Goal: Task Accomplishment & Management: Use online tool/utility

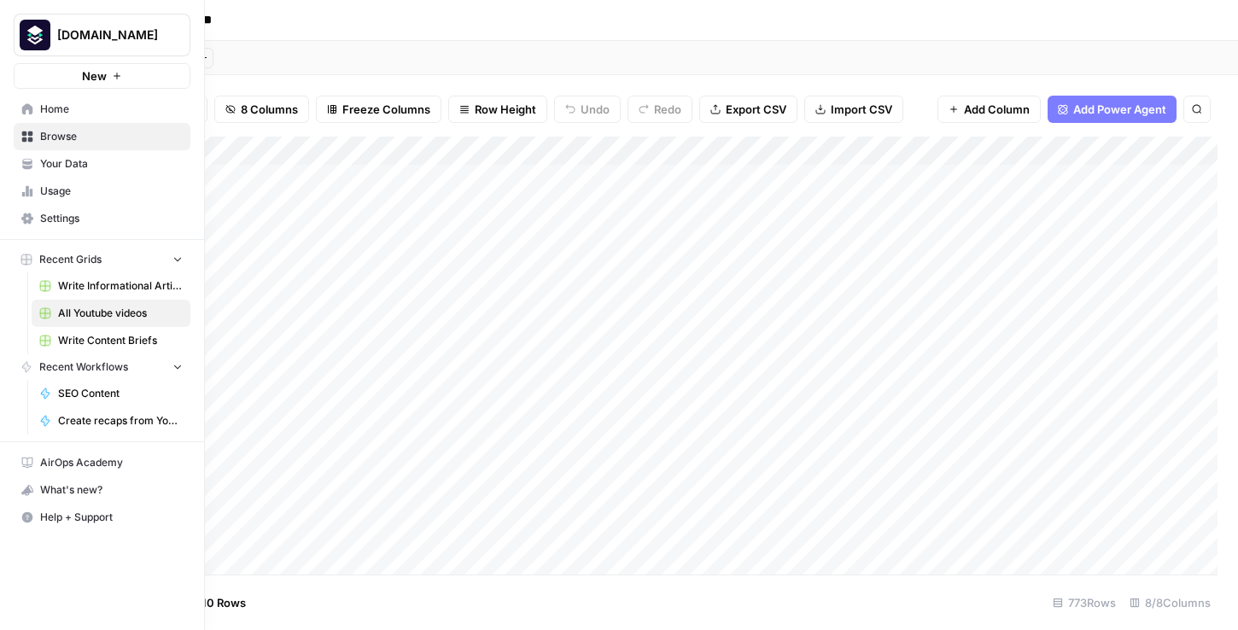
click at [92, 396] on span "SEO Content" at bounding box center [120, 393] width 125 height 15
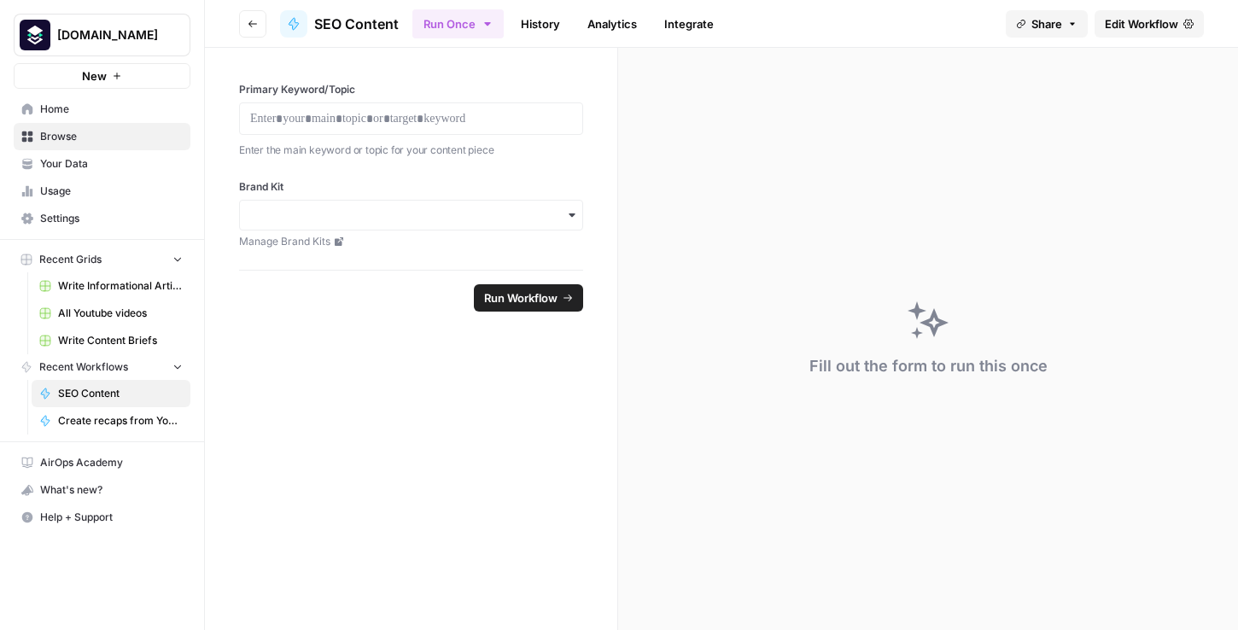
click at [1139, 22] on span "Edit Workflow" at bounding box center [1141, 23] width 73 height 17
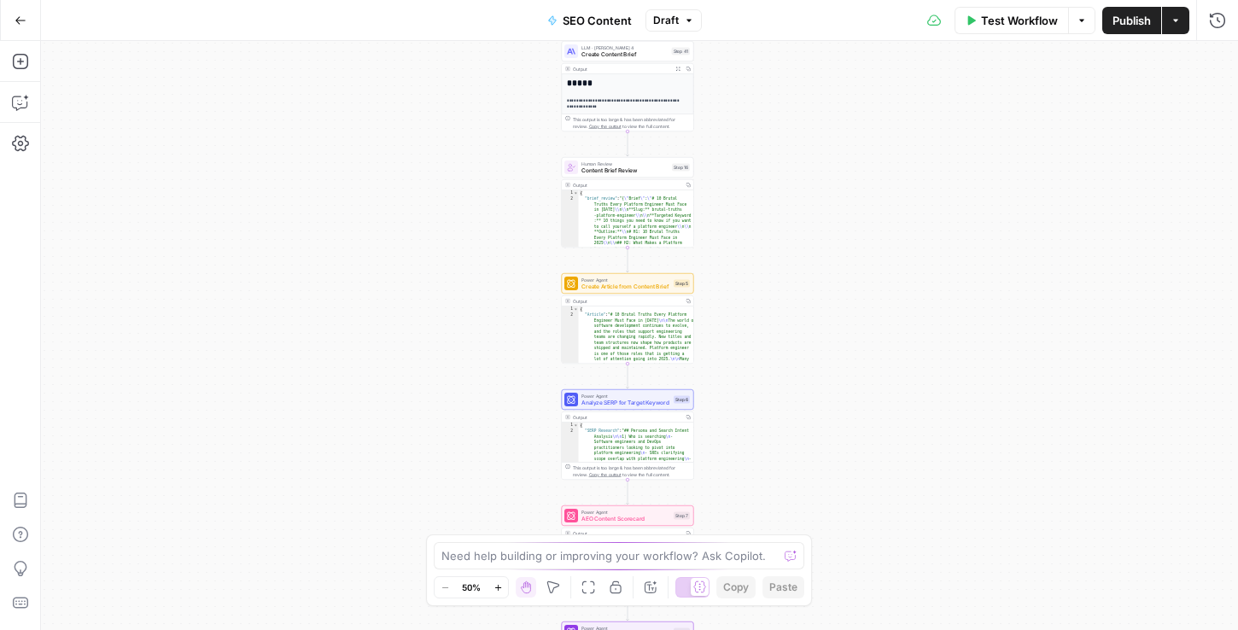
click at [435, 128] on div "Workflow Set Inputs Inputs Integration Initial Progress Update Step 22 Output C…" at bounding box center [639, 335] width 1197 height 589
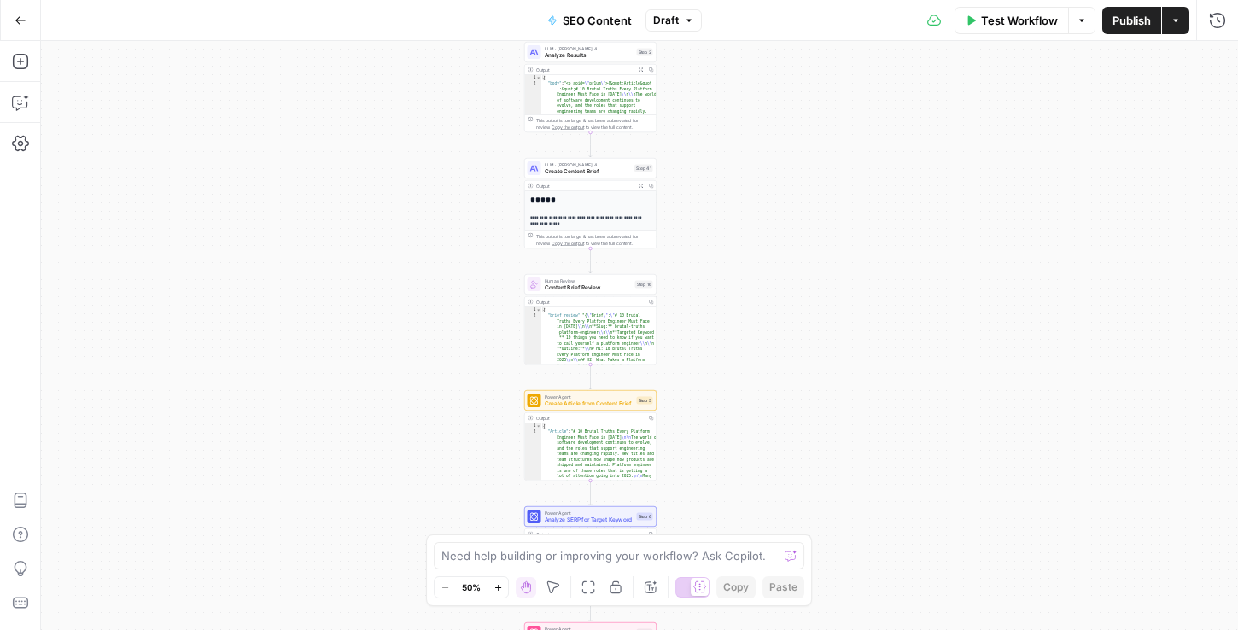
click at [458, 140] on div "Workflow Set Inputs Inputs Integration Initial Progress Update Step 22 Output C…" at bounding box center [639, 335] width 1197 height 589
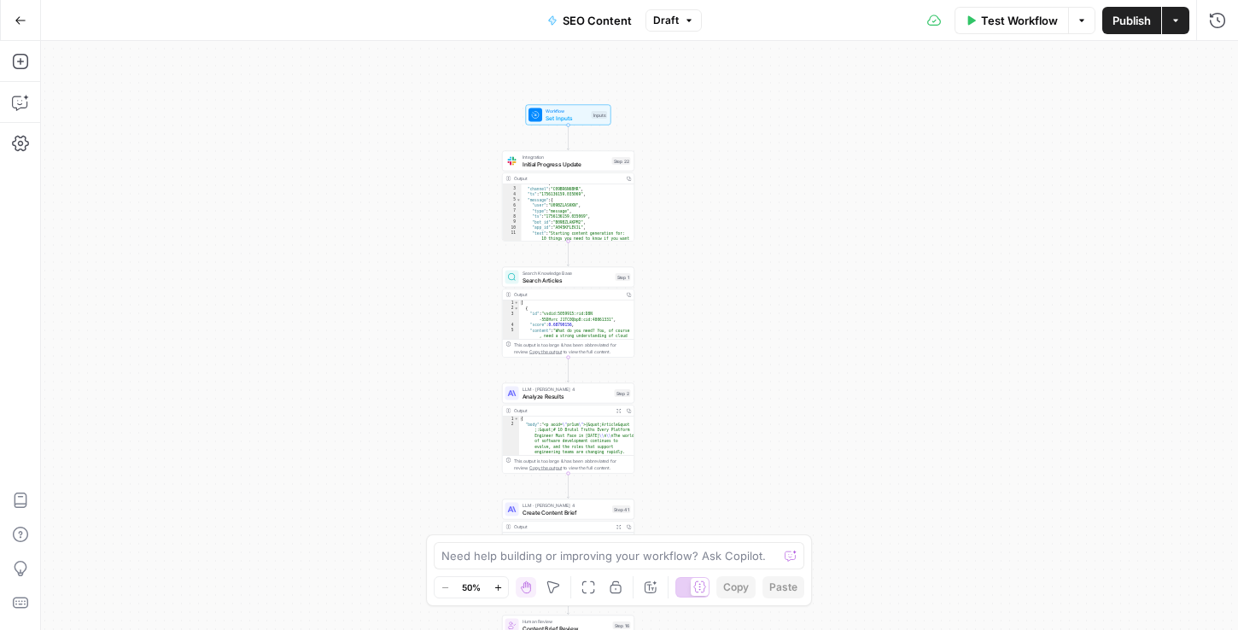
scroll to position [18, 0]
click at [449, 302] on div "Workflow Set Inputs Inputs Integration Initial Progress Update Step 22 Output C…" at bounding box center [639, 335] width 1197 height 589
click at [447, 291] on div "Workflow Set Inputs Inputs Integration Initial Progress Update Step 22 Output C…" at bounding box center [639, 335] width 1197 height 589
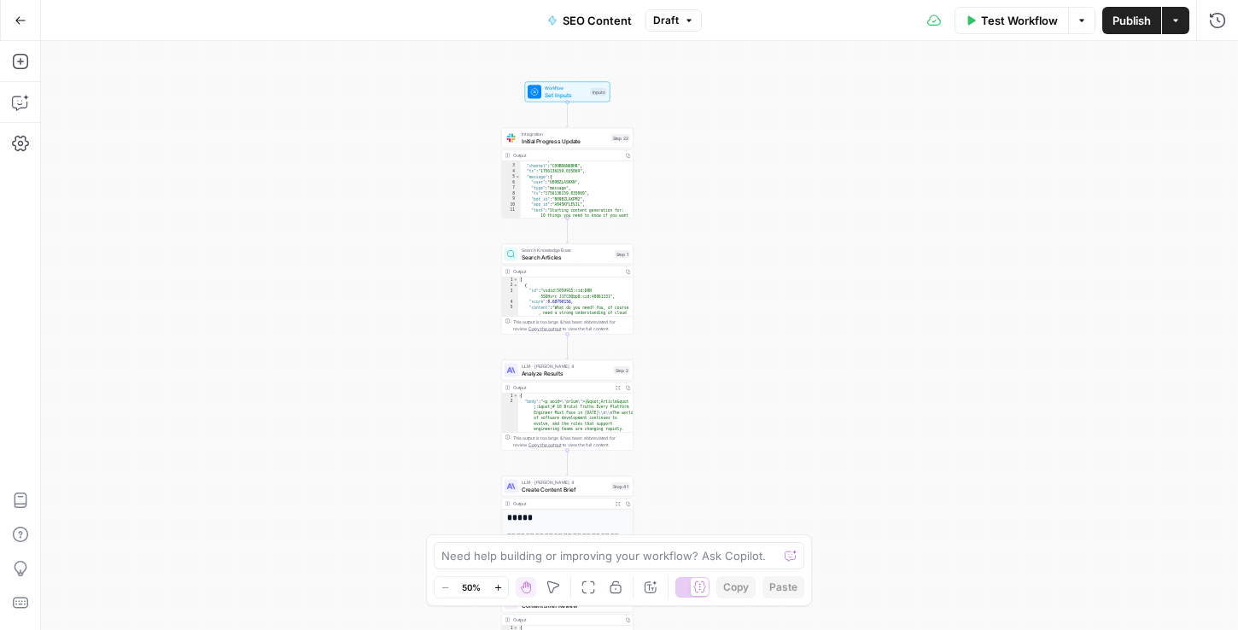
drag, startPoint x: 447, startPoint y: 291, endPoint x: 494, endPoint y: 476, distance: 190.4
click at [444, 266] on div "Workflow Set Inputs Inputs Integration Initial Progress Update Step 22 Output C…" at bounding box center [639, 335] width 1197 height 589
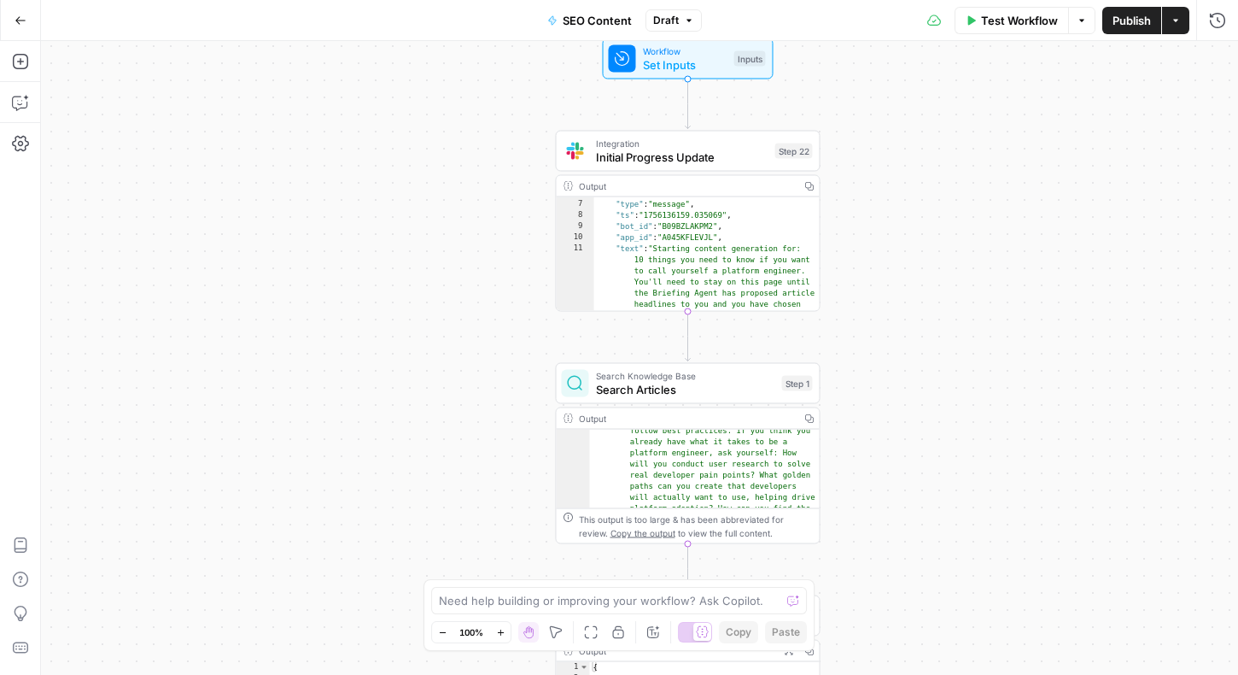
scroll to position [79, 0]
